Goal: Transaction & Acquisition: Purchase product/service

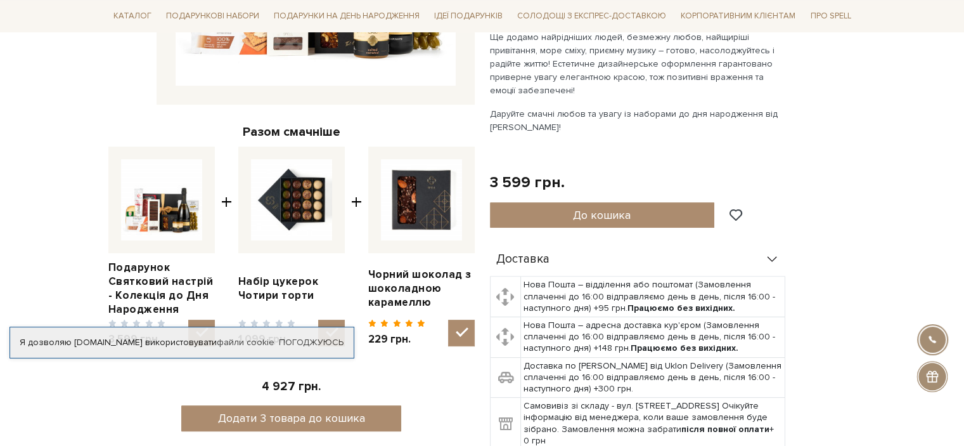
scroll to position [127, 0]
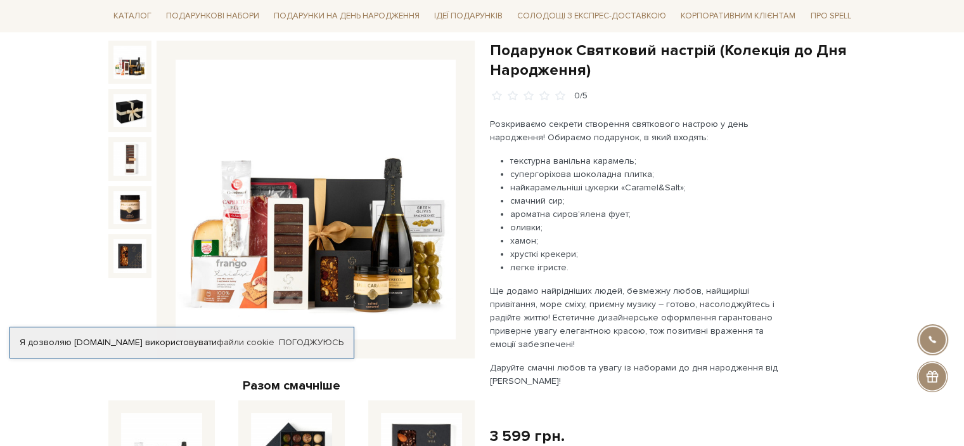
click at [302, 253] on img at bounding box center [316, 200] width 280 height 280
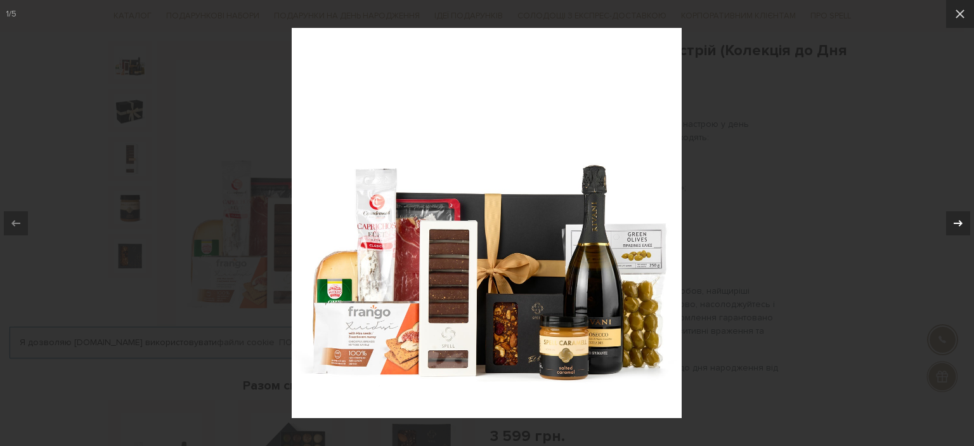
click at [953, 221] on icon at bounding box center [957, 223] width 15 height 15
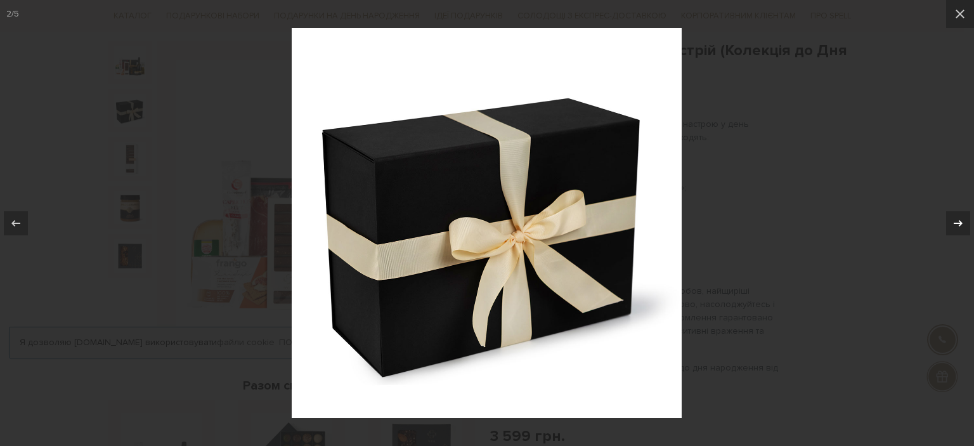
click at [953, 221] on icon at bounding box center [957, 223] width 15 height 15
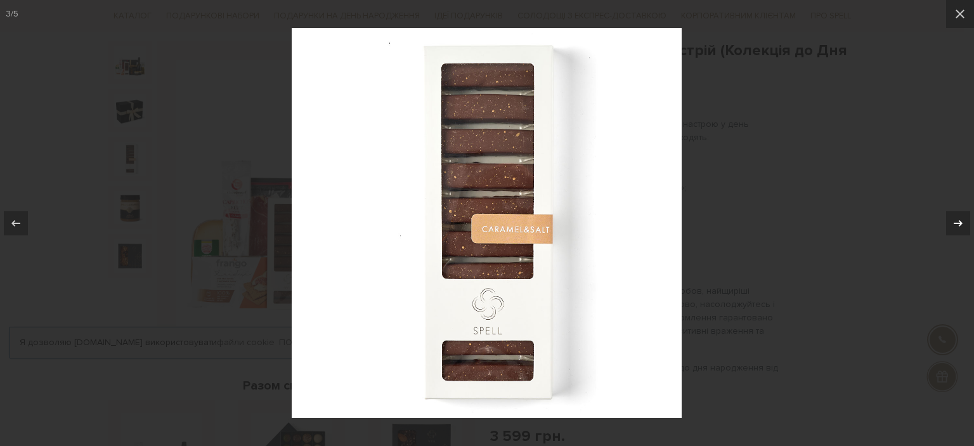
click at [953, 221] on div "3 / 5" at bounding box center [487, 223] width 974 height 446
click at [960, 223] on icon at bounding box center [957, 222] width 9 height 6
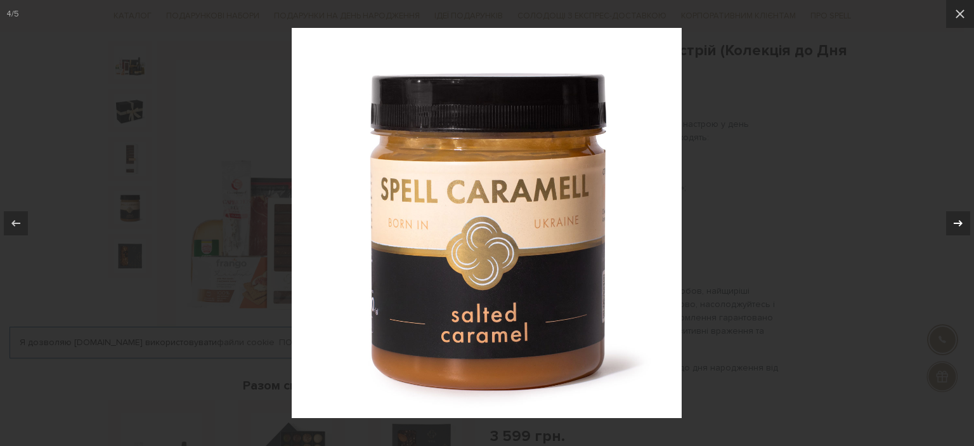
click at [958, 220] on icon at bounding box center [957, 222] width 9 height 6
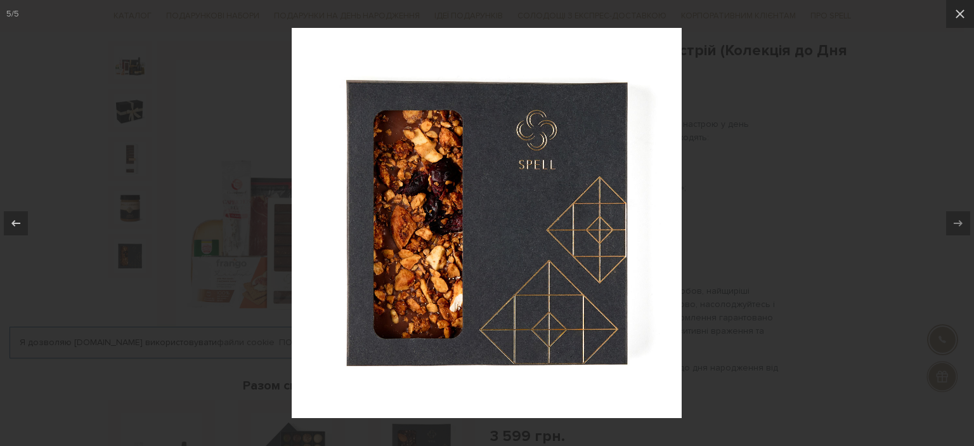
click at [904, 230] on div at bounding box center [487, 223] width 974 height 446
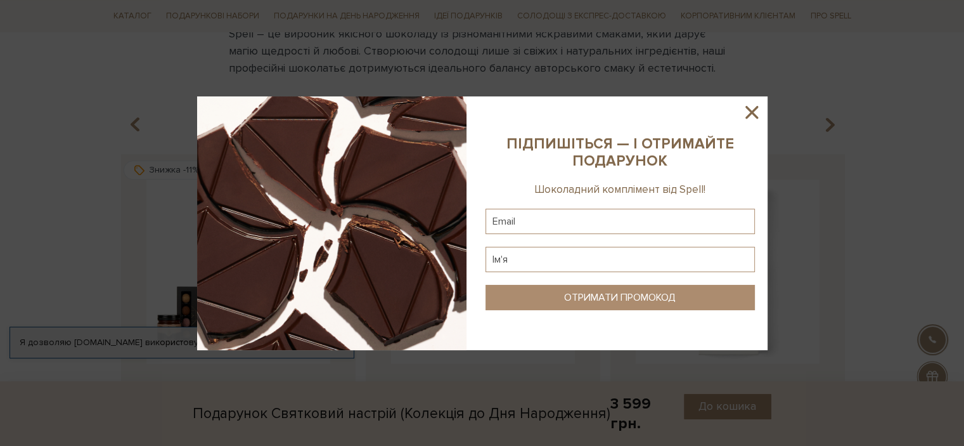
scroll to position [761, 0]
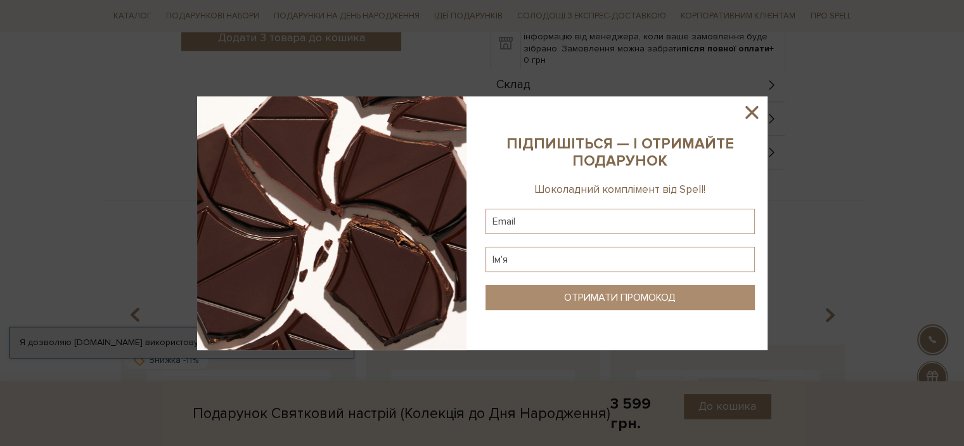
click at [758, 110] on icon at bounding box center [752, 112] width 22 height 22
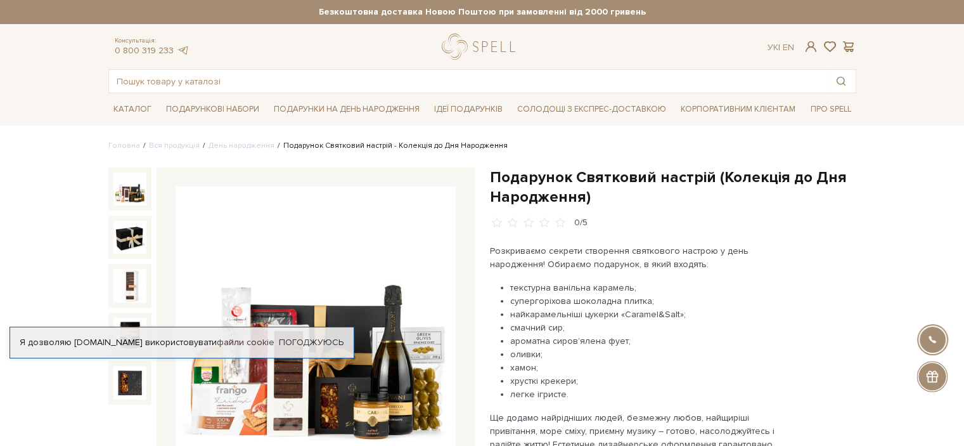
scroll to position [63, 0]
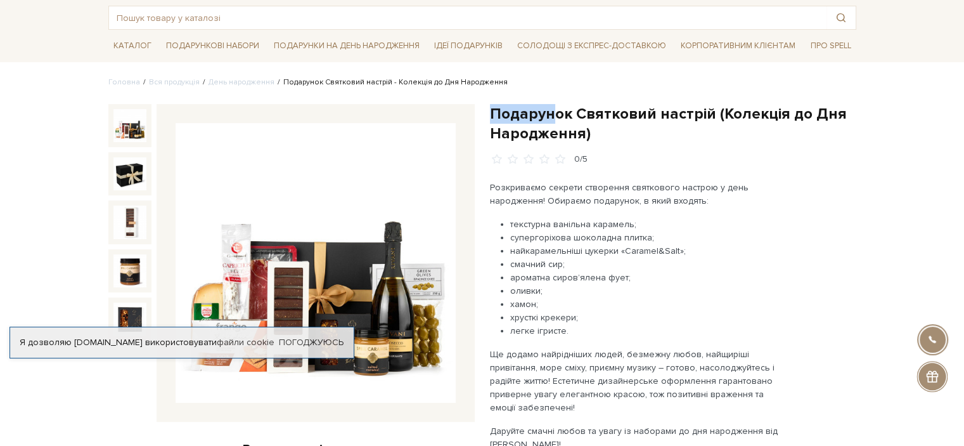
drag, startPoint x: 492, startPoint y: 113, endPoint x: 550, endPoint y: 105, distance: 59.0
click at [550, 105] on h1 "Подарунок Святковий настрій (Колекція до Дня Народження)" at bounding box center [673, 123] width 366 height 39
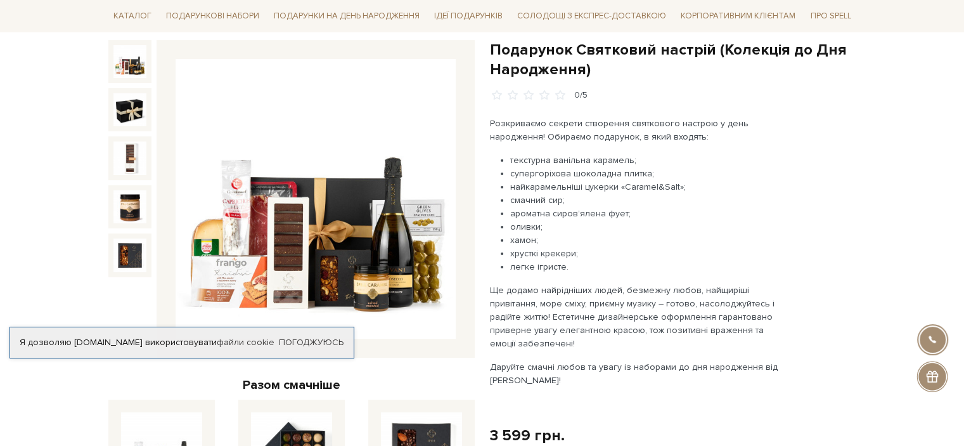
scroll to position [127, 0]
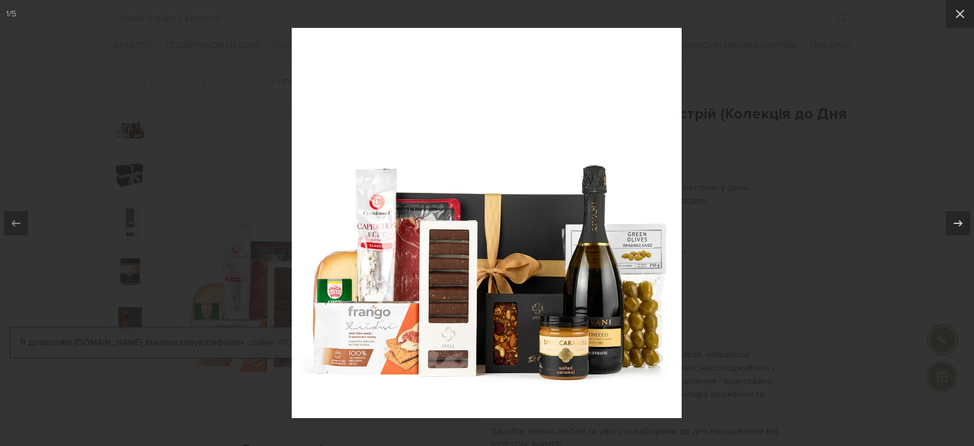
click at [823, 271] on div at bounding box center [487, 223] width 974 height 446
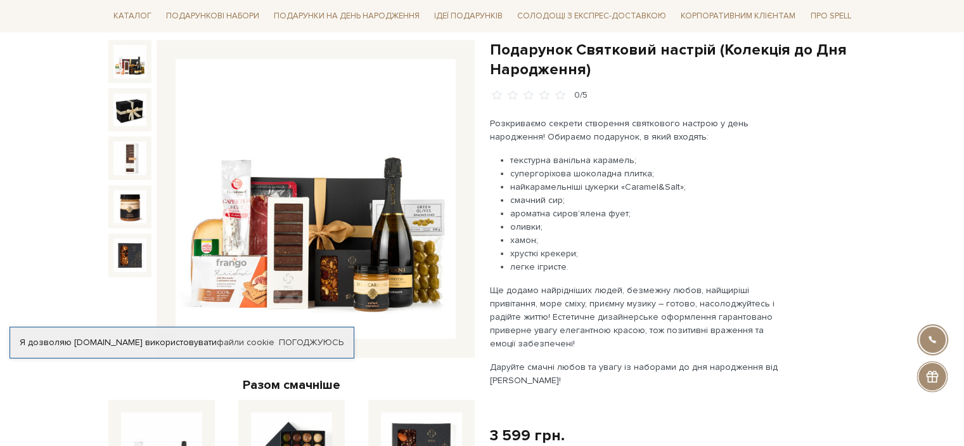
scroll to position [127, 0]
